Goal: Download file/media

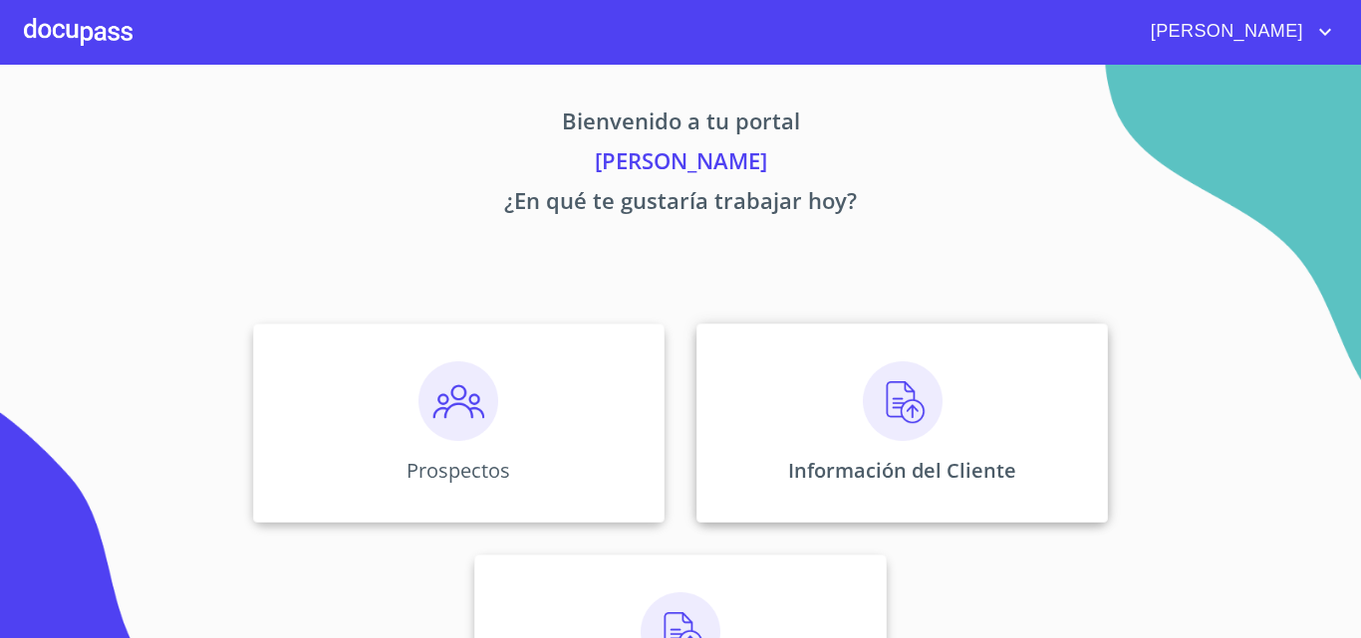
click at [891, 406] on img at bounding box center [903, 402] width 80 height 80
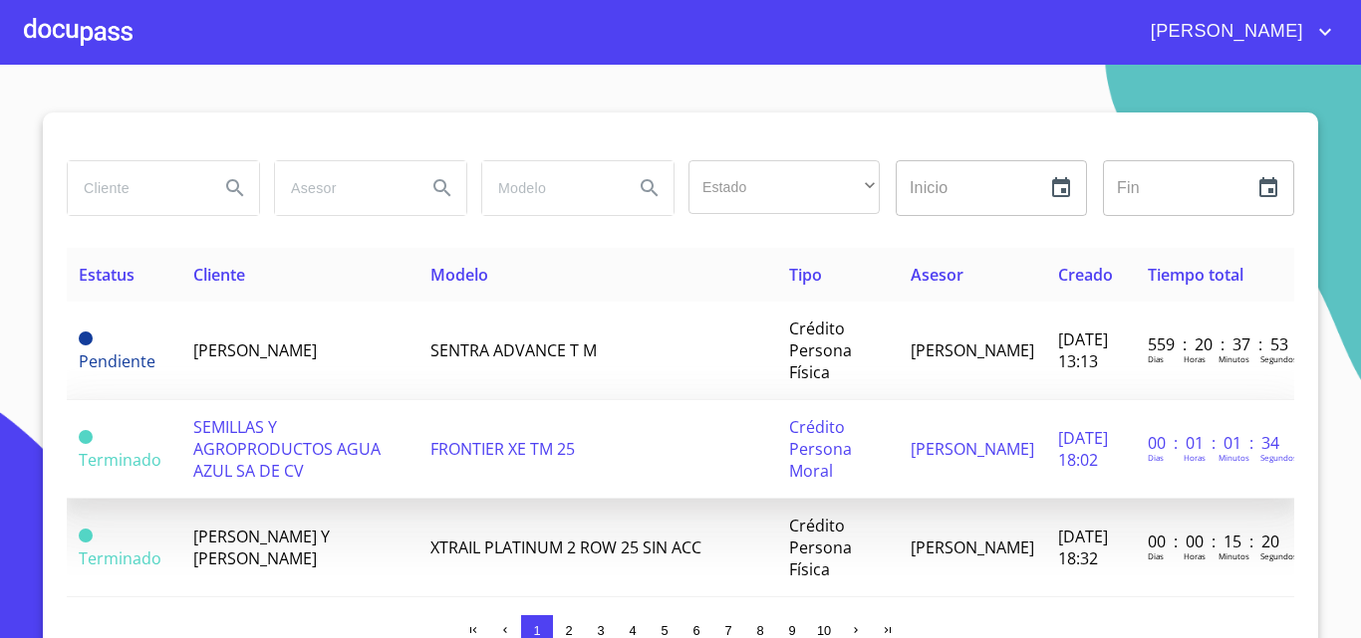
click at [247, 457] on span "SEMILLAS Y AGROPRODUCTOS AGUA AZUL SA DE CV" at bounding box center [286, 449] width 187 height 66
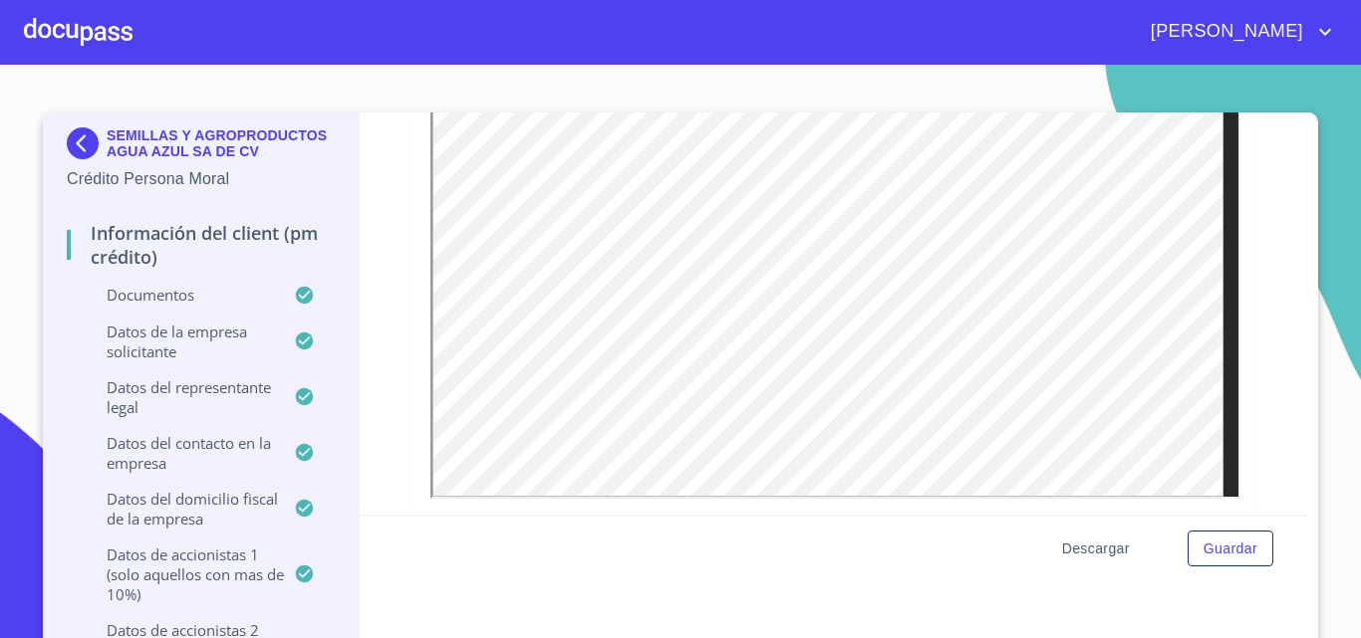
click at [1085, 554] on span "Descargar" at bounding box center [1096, 549] width 68 height 25
